Goal: Register for event/course

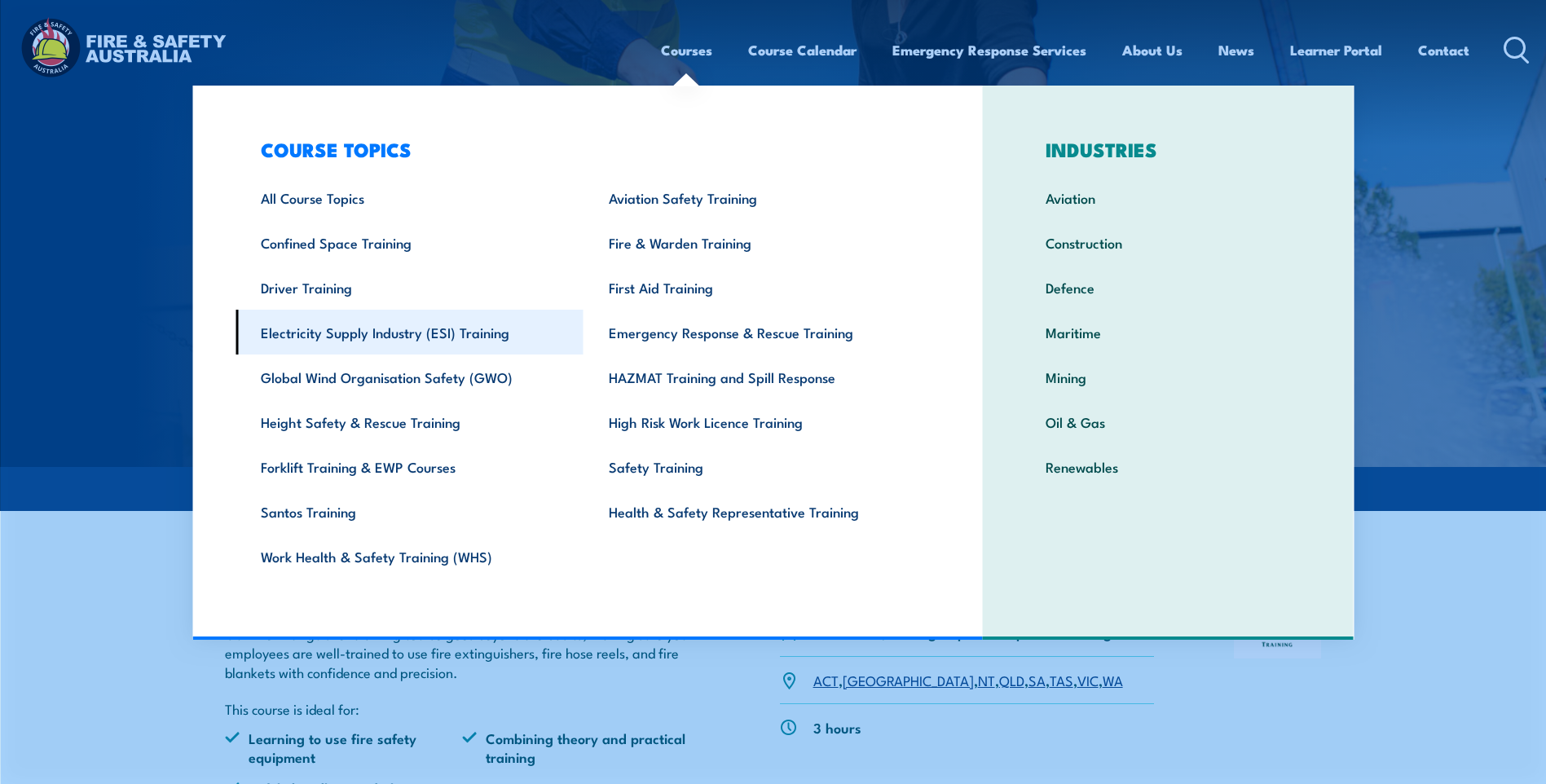
click at [373, 336] on link "Electricity Supply Industry (ESI) Training" at bounding box center [409, 332] width 348 height 45
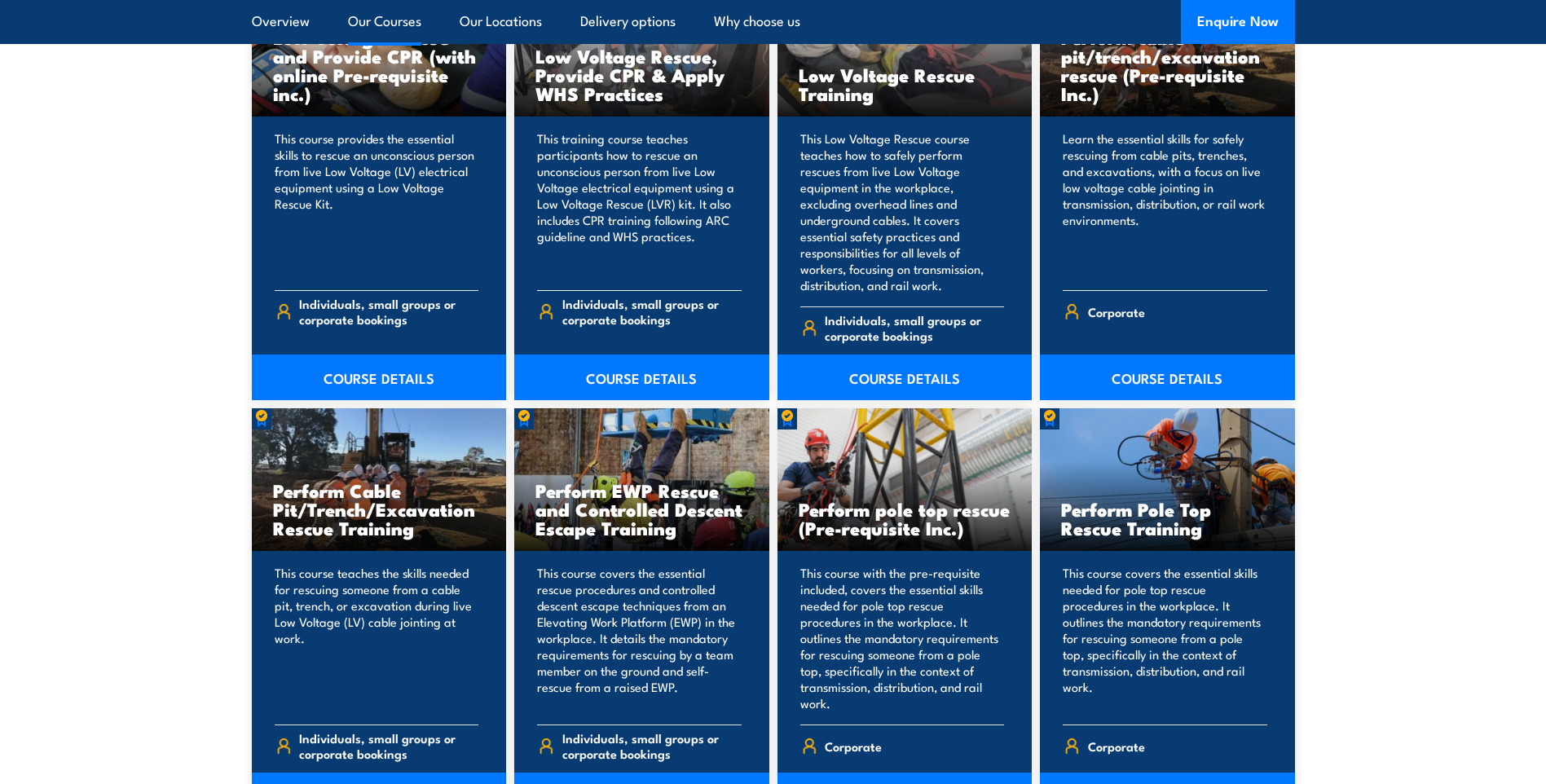
scroll to position [1874, 0]
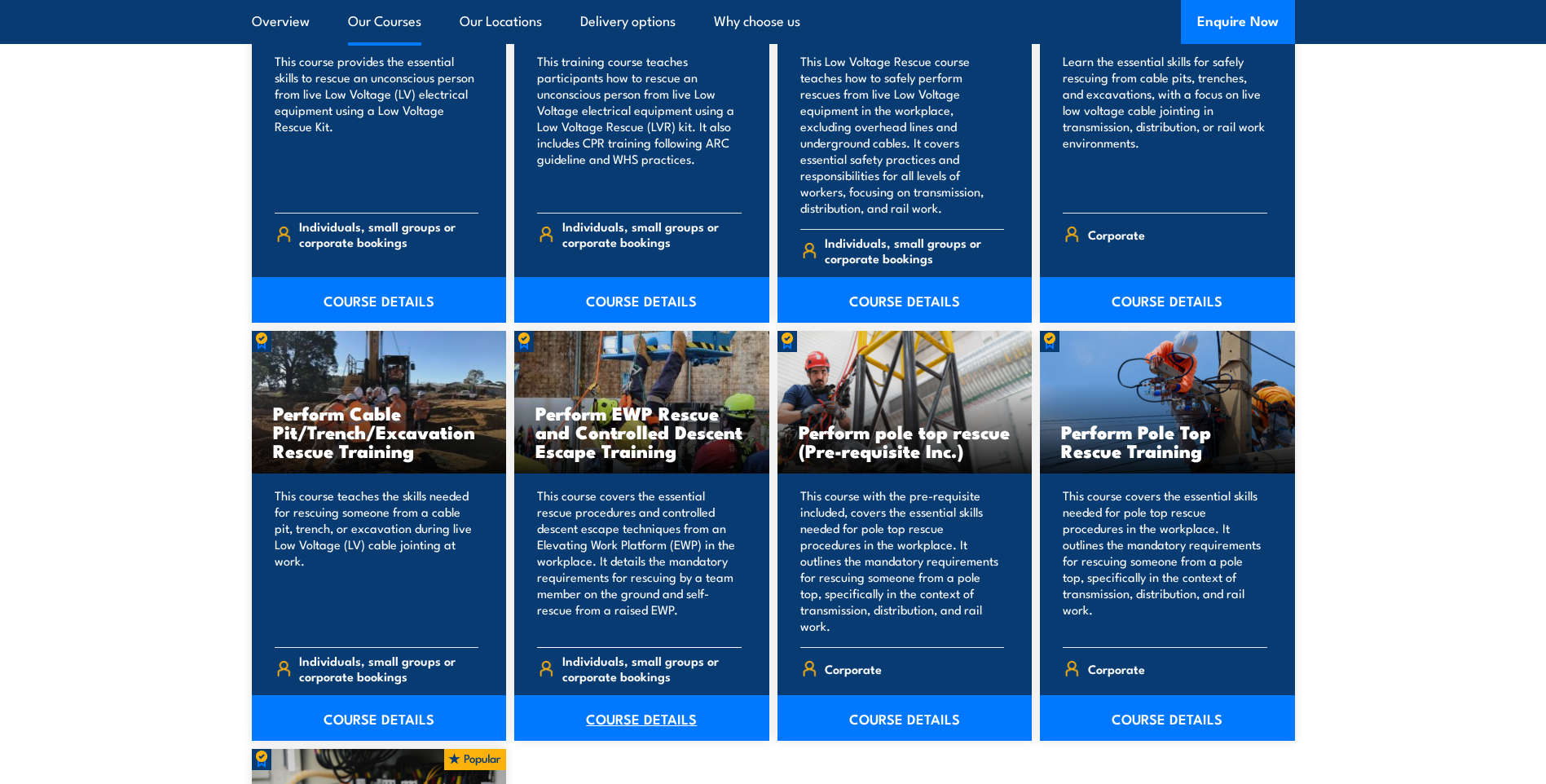
click at [637, 701] on link "COURSE DETAILS" at bounding box center [642, 718] width 256 height 46
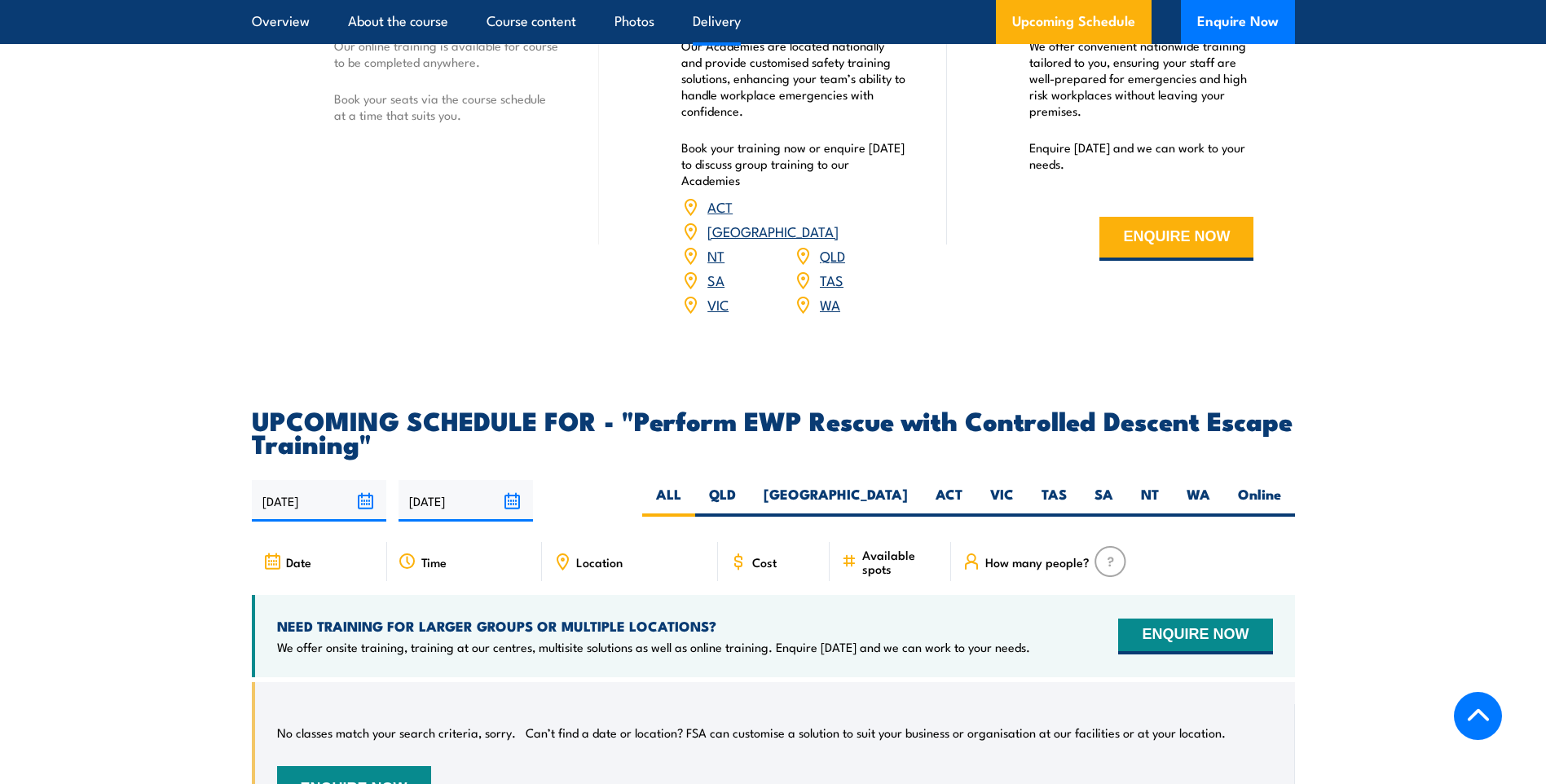
scroll to position [2200, 0]
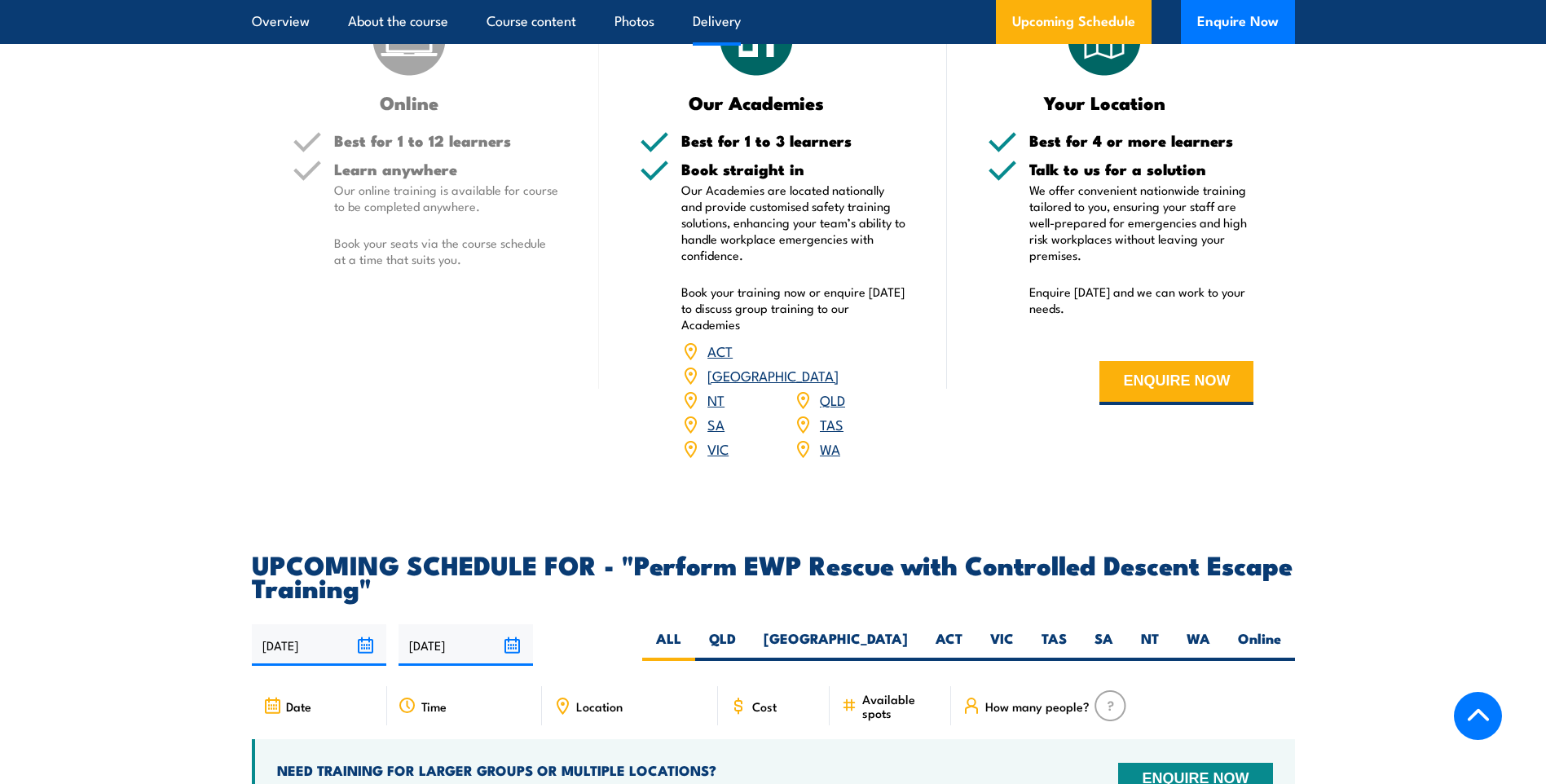
click at [834, 365] on link "[GEOGRAPHIC_DATA]" at bounding box center [773, 375] width 131 height 20
